Goal: Task Accomplishment & Management: Use online tool/utility

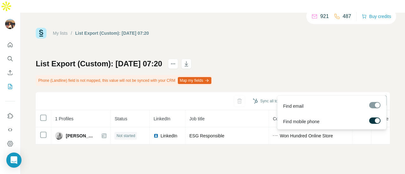
click at [332, 96] on button "Find all emails & mobiles (1)" at bounding box center [347, 101] width 80 height 11
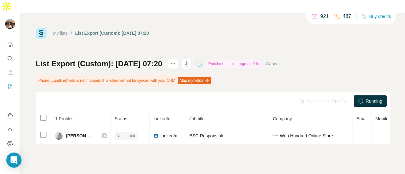
click at [329, 96] on div "Sync all to HubSpot (1)" at bounding box center [322, 101] width 55 height 11
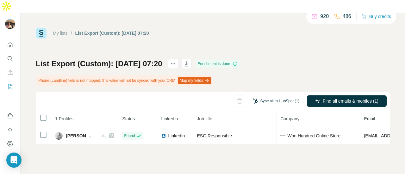
click at [273, 96] on button "Sync all to HubSpot (1)" at bounding box center [275, 100] width 55 height 9
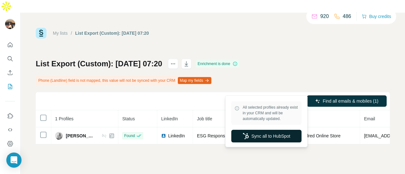
click at [255, 137] on button "Sync all to HubSpot" at bounding box center [266, 136] width 70 height 13
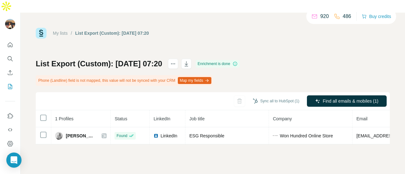
click at [255, 137] on div "My lists / List Export (Custom): [DATE] 07:20 920 486 Buy credits List Export (…" at bounding box center [213, 100] width 384 height 174
click at [268, 96] on button "Sync all to HubSpot (1)" at bounding box center [275, 100] width 55 height 9
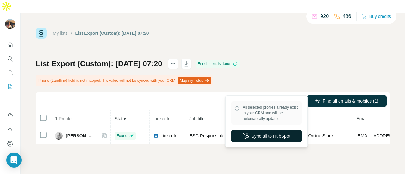
click at [271, 137] on button "Sync all to HubSpot" at bounding box center [266, 136] width 70 height 13
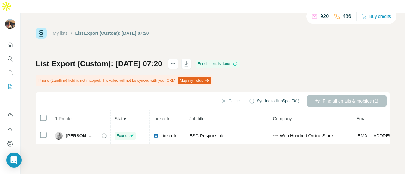
click at [176, 76] on div "List Export (Custom): [DATE] 07:20 Enrichment is done Phone (Landline) field is…" at bounding box center [213, 102] width 354 height 86
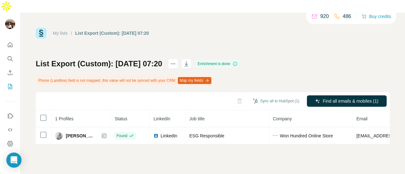
click at [277, 96] on button "Sync all to HubSpot (1)" at bounding box center [275, 100] width 55 height 9
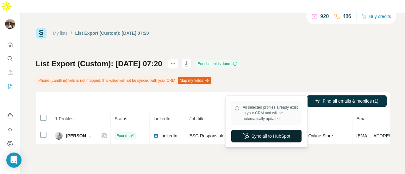
click at [278, 140] on button "Sync all to HubSpot" at bounding box center [266, 136] width 70 height 13
